Goal: Use online tool/utility: Utilize a website feature to perform a specific function

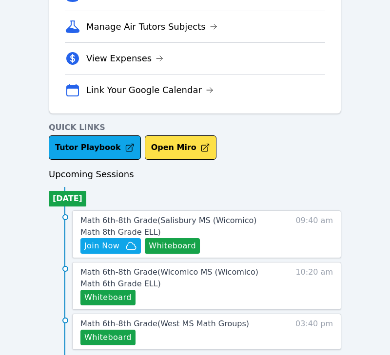
scroll to position [317, 0]
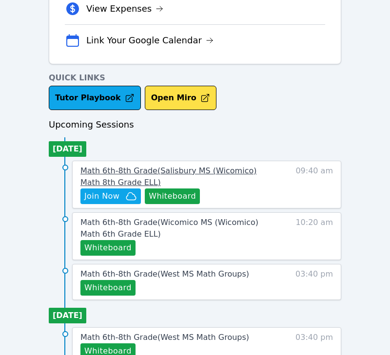
click at [188, 188] on link "Math 6th-8th Grade ( [PERSON_NAME][GEOGRAPHIC_DATA] (Wicomico) Math 8th Grade E…" at bounding box center [175, 176] width 190 height 23
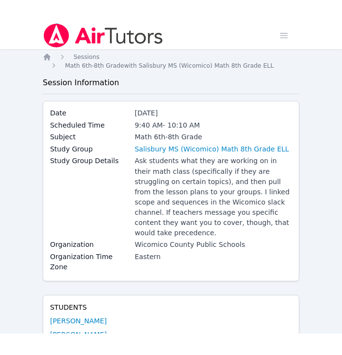
scroll to position [317, 0]
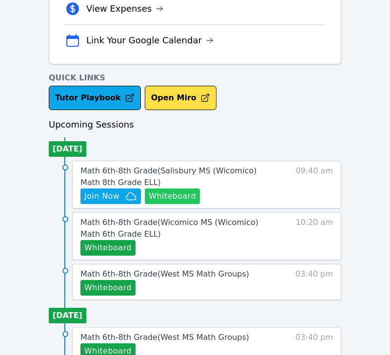
click at [179, 191] on button "Whiteboard" at bounding box center [172, 197] width 55 height 16
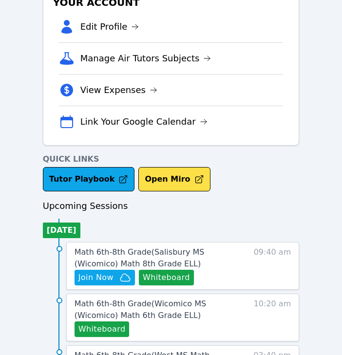
scroll to position [259, 0]
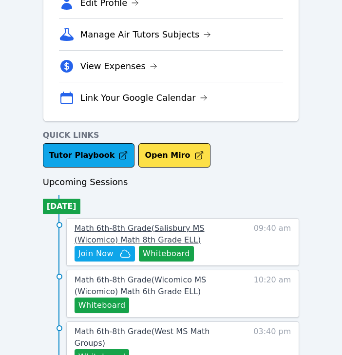
click at [122, 231] on span "Math 6th-8th Grade ( [PERSON_NAME][GEOGRAPHIC_DATA] (Wicomico) Math 8th Grade E…" at bounding box center [140, 234] width 130 height 21
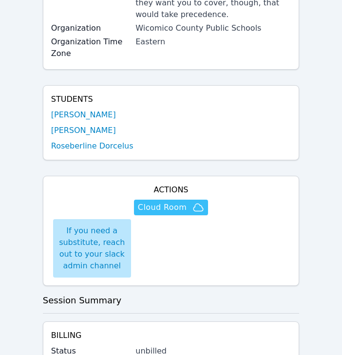
click at [159, 202] on span "Cloud Room" at bounding box center [162, 208] width 49 height 12
